Goal: Communication & Community: Answer question/provide support

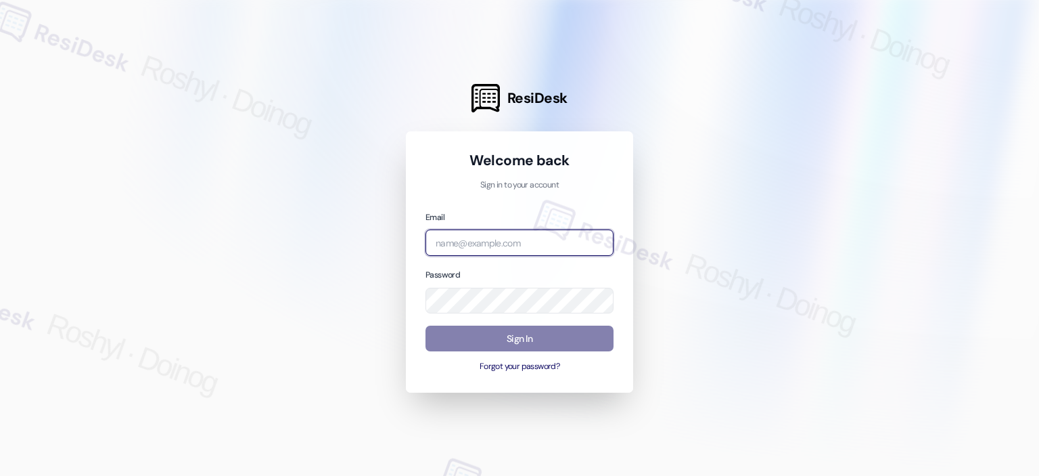
click at [498, 251] on input "email" at bounding box center [520, 242] width 188 height 26
type input "automated-surveys-birchstone_residential-roshyl.doinog@birchstone_[DOMAIN_NAME]"
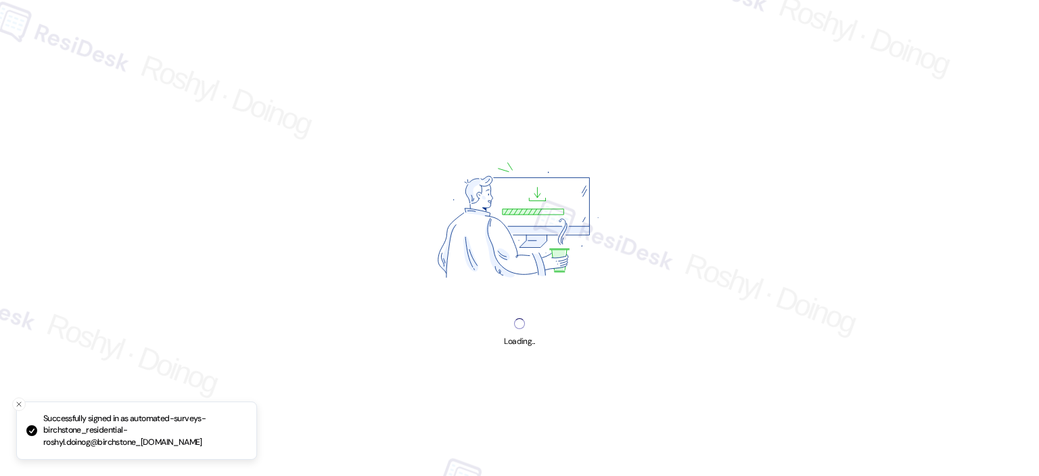
click at [511, 327] on div "Loading..." at bounding box center [519, 333] width 30 height 30
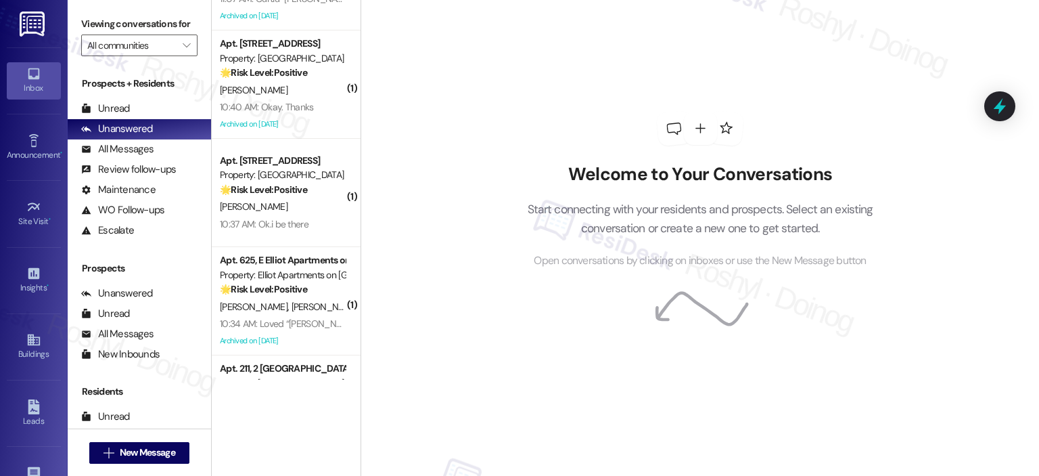
scroll to position [2124, 0]
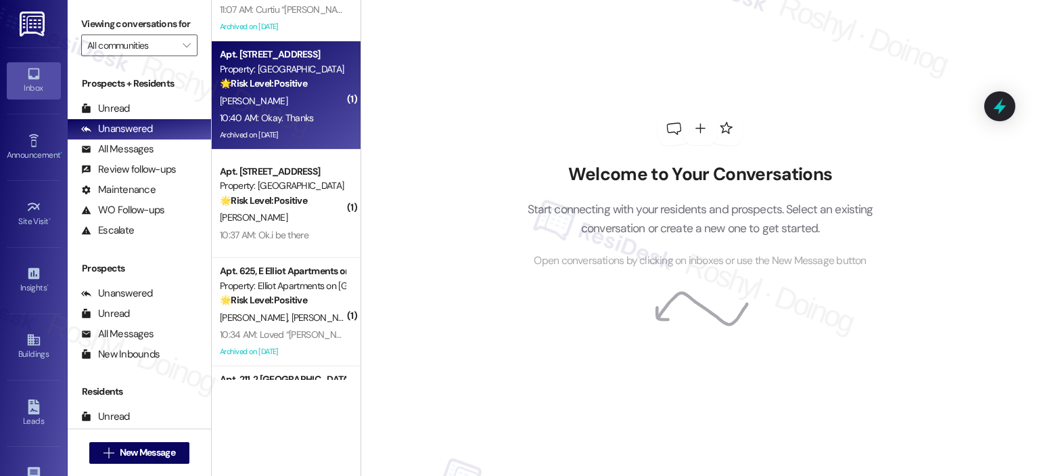
click at [315, 116] on div "10:40 AM: Okay. Thanks 10:40 AM: Okay. Thanks" at bounding box center [283, 118] width 128 height 17
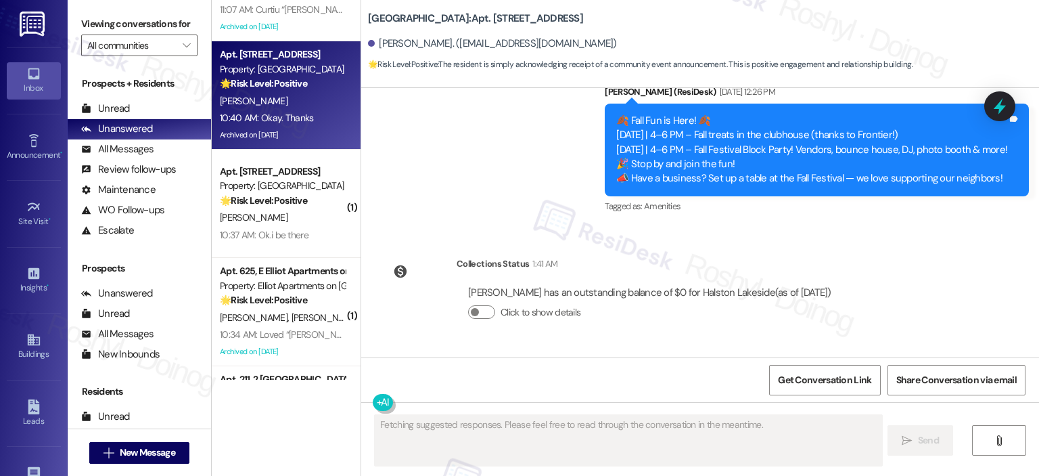
scroll to position [9902, 0]
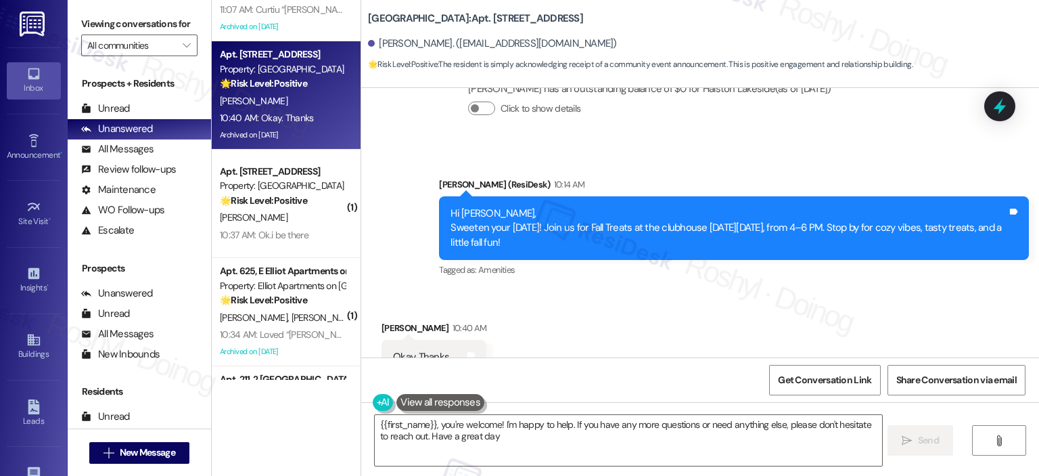
type textarea "{{first_name}}, you're welcome! I'm happy to help. If you have any more questio…"
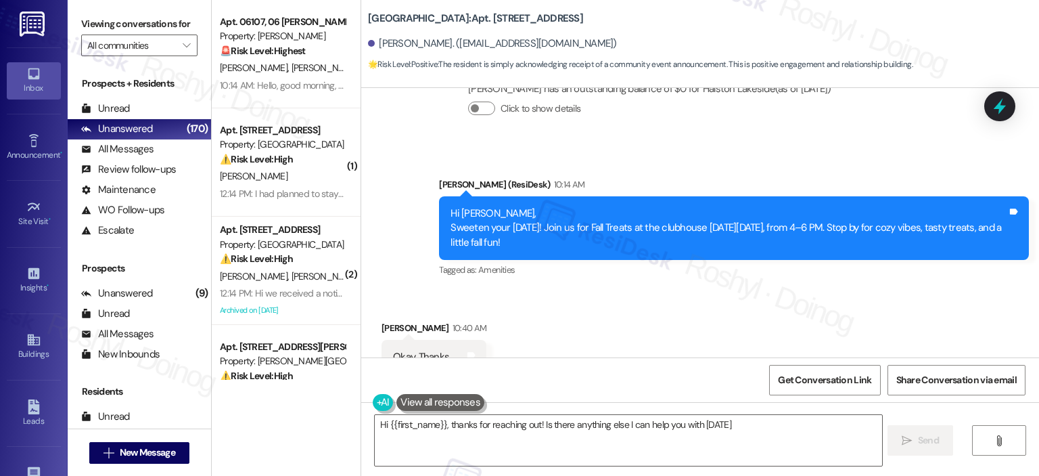
type textarea "Hi {{first_name}}, thanks for reaching out! Is there anything else I can help y…"
